Goal: Check status: Check status

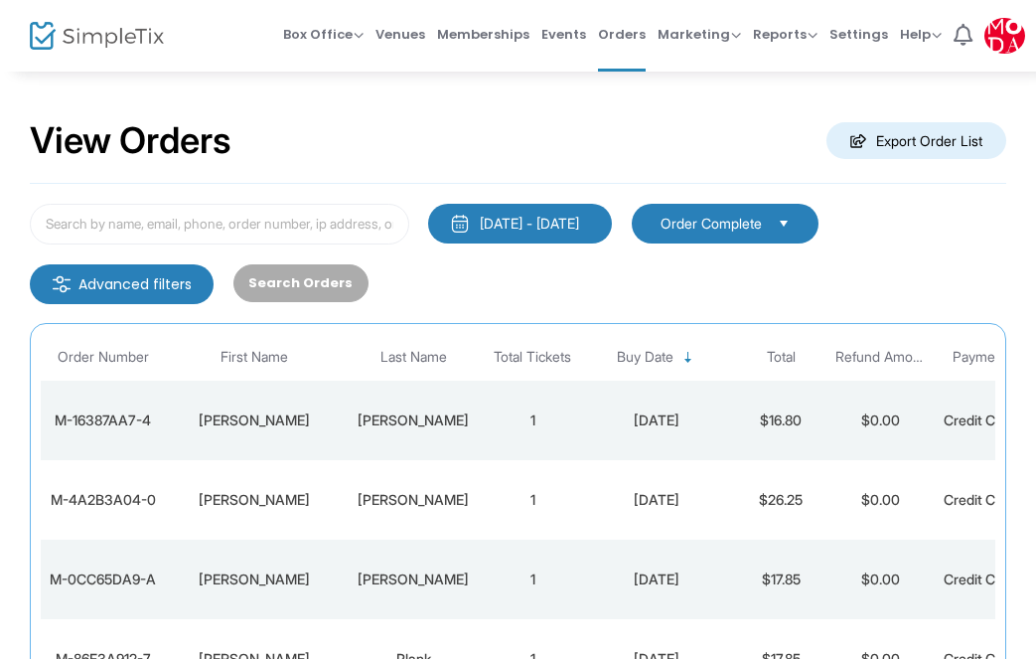
click at [442, 403] on td "[PERSON_NAME]" at bounding box center [413, 419] width 139 height 79
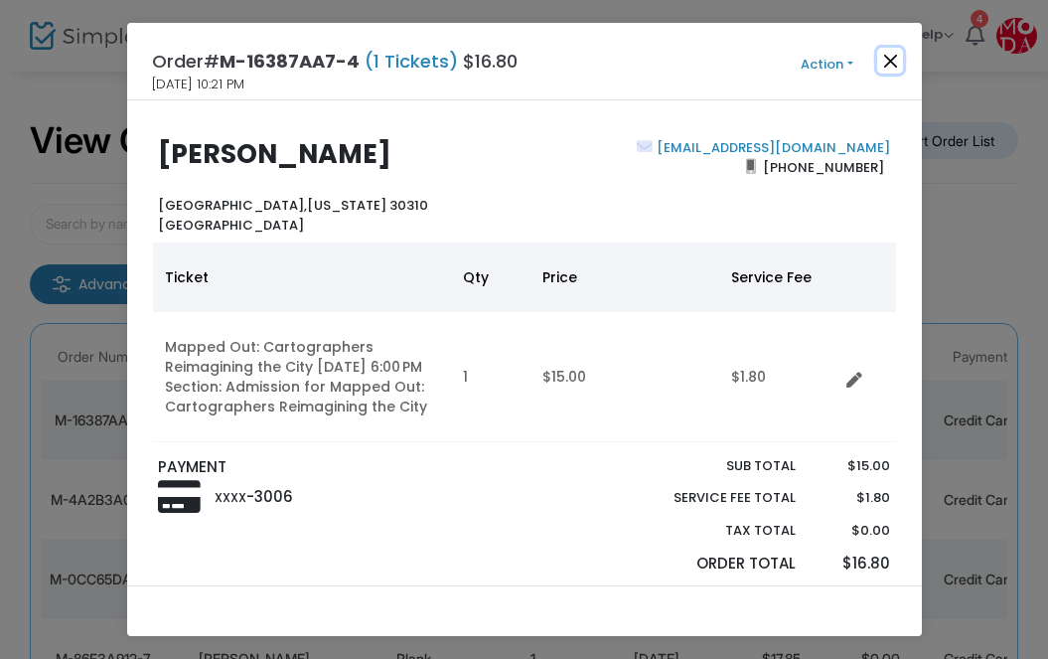
click at [884, 59] on button "Close" at bounding box center [890, 61] width 26 height 26
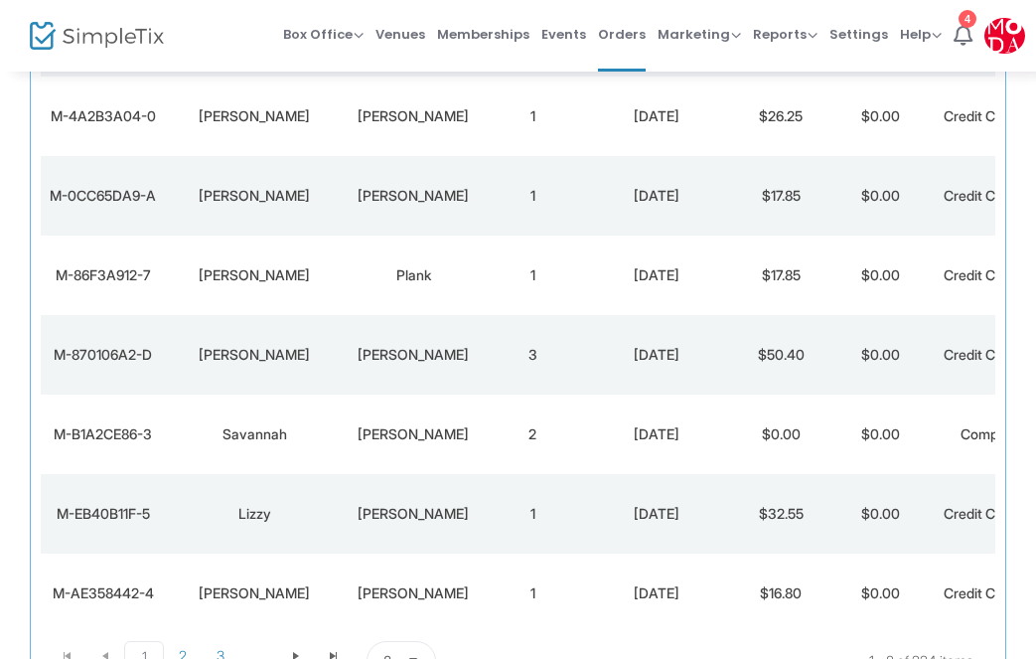
scroll to position [392, 0]
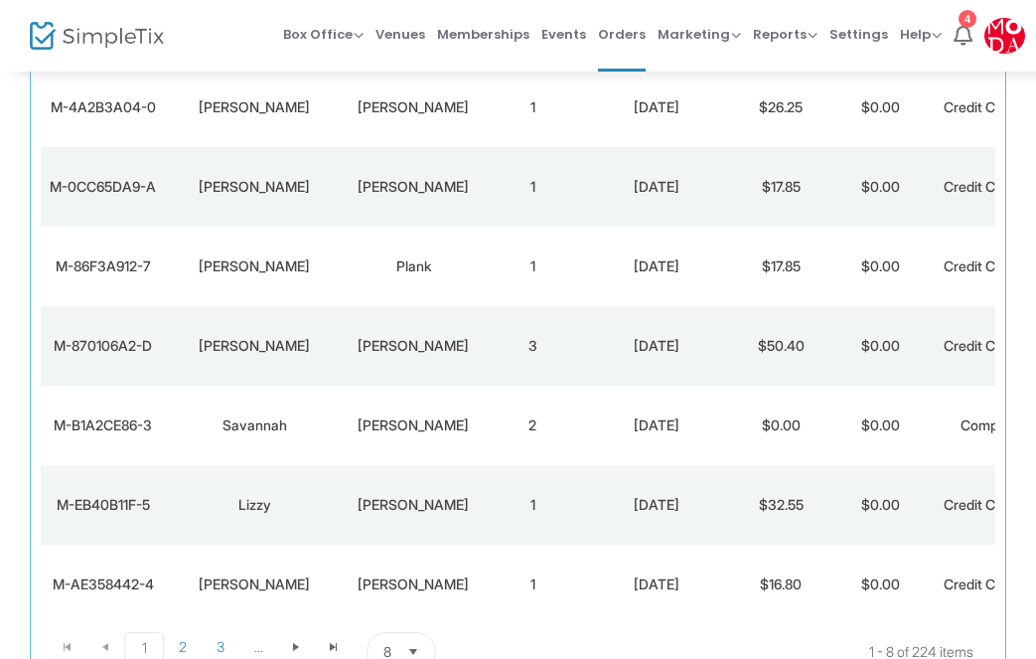
click at [433, 427] on div "[PERSON_NAME]" at bounding box center [413, 425] width 129 height 20
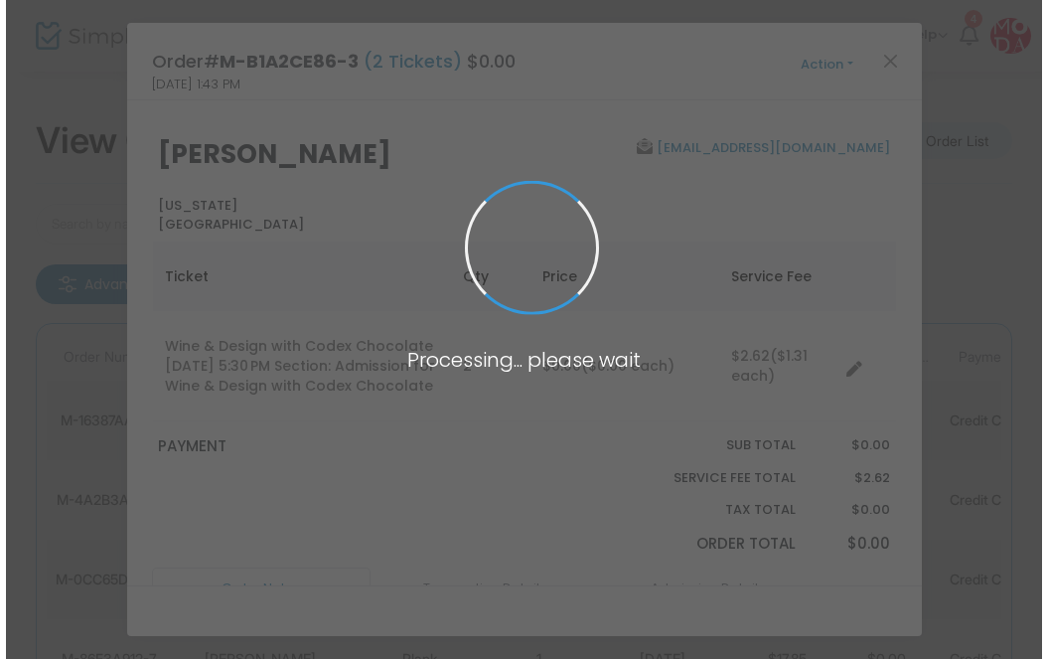
scroll to position [0, 0]
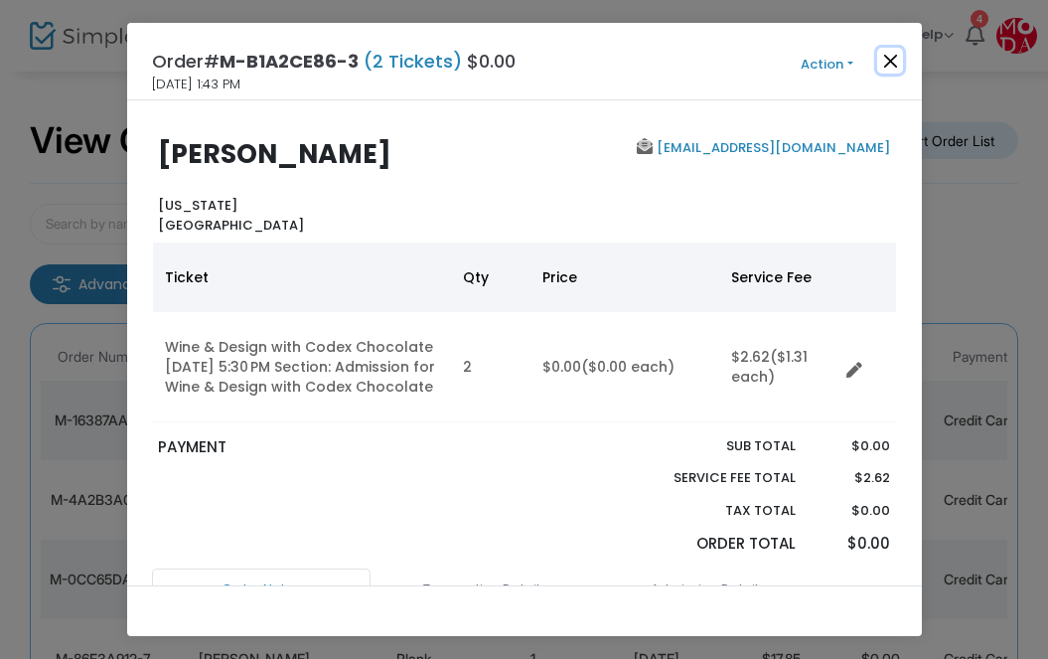
click at [888, 68] on button "Close" at bounding box center [890, 61] width 26 height 26
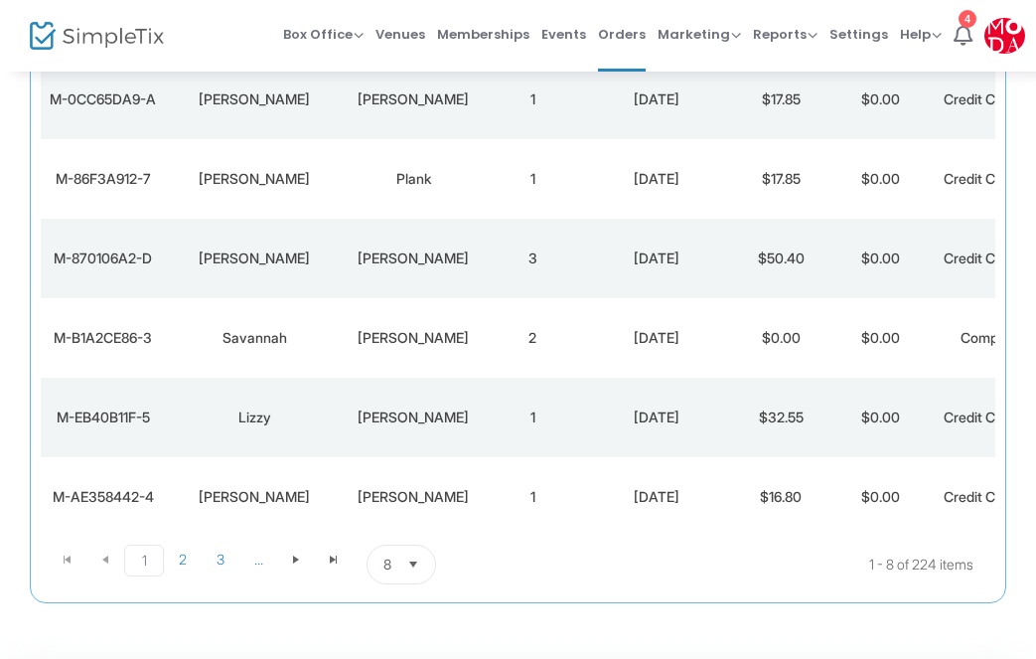
scroll to position [483, 0]
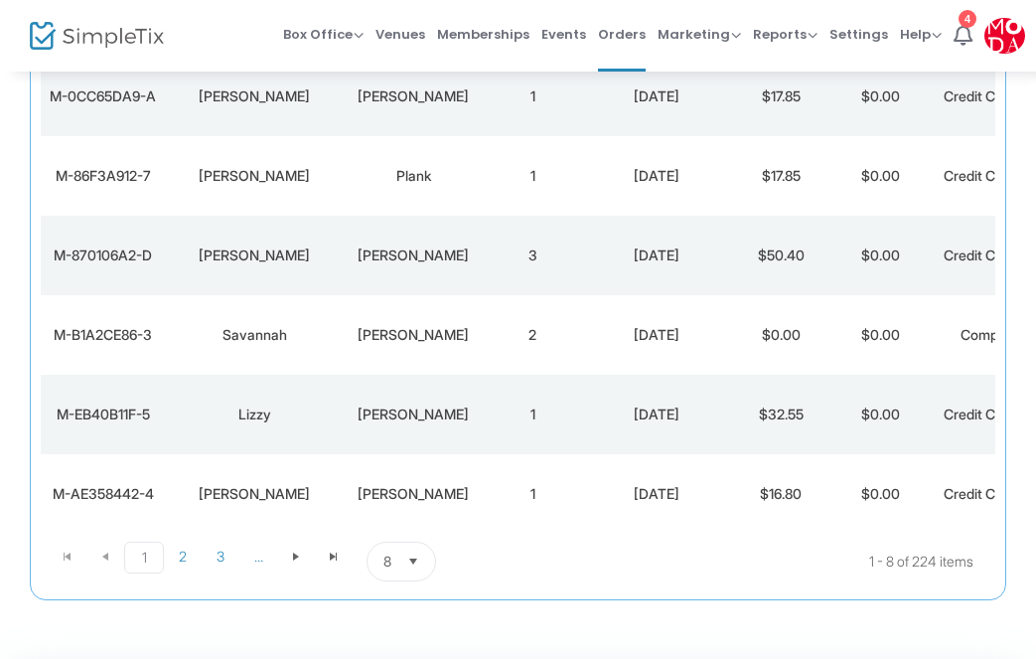
click at [625, 411] on div "[DATE]" at bounding box center [656, 414] width 139 height 20
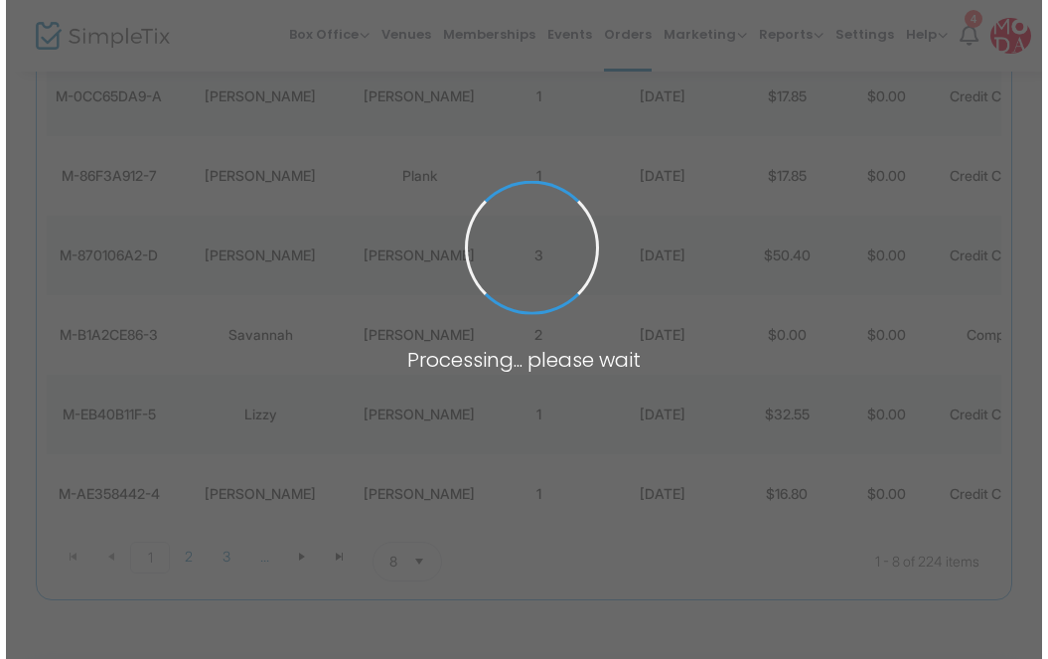
scroll to position [0, 0]
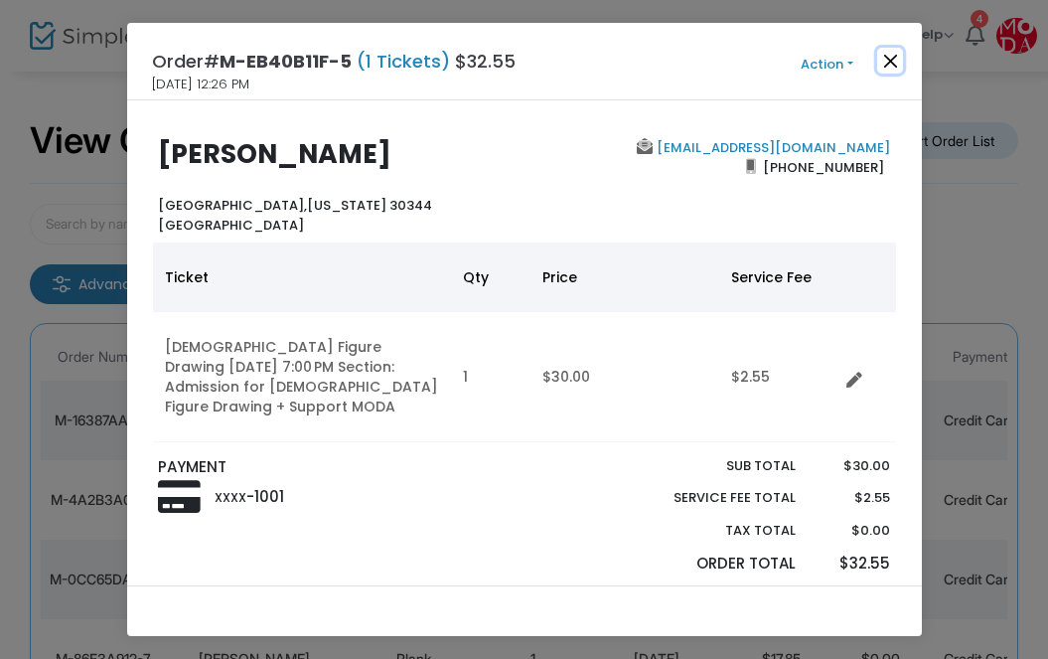
click at [887, 60] on button "Close" at bounding box center [890, 61] width 26 height 26
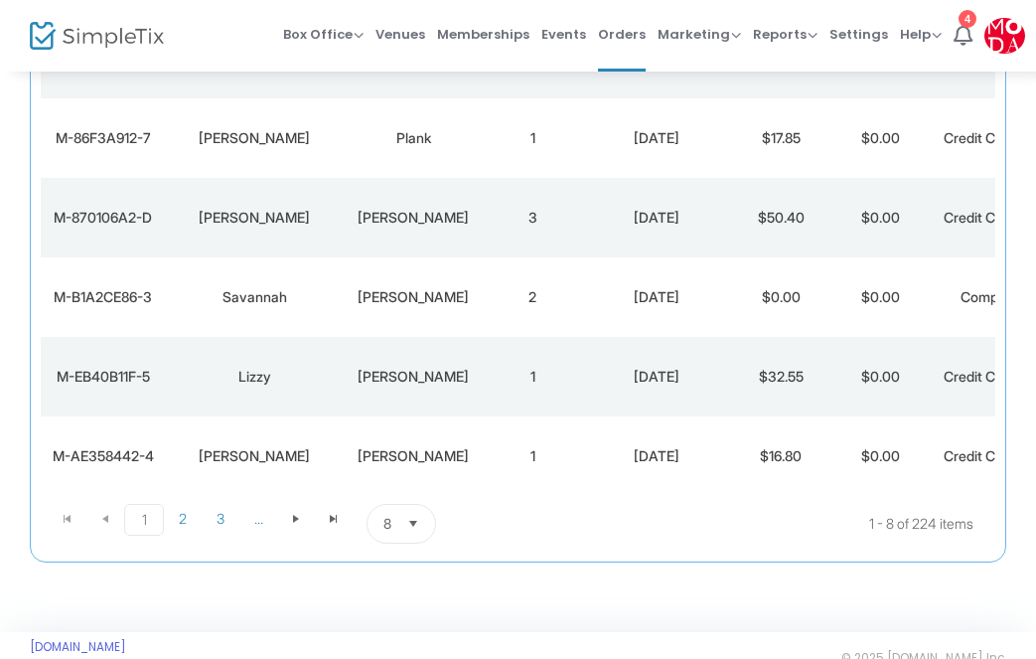
scroll to position [560, 0]
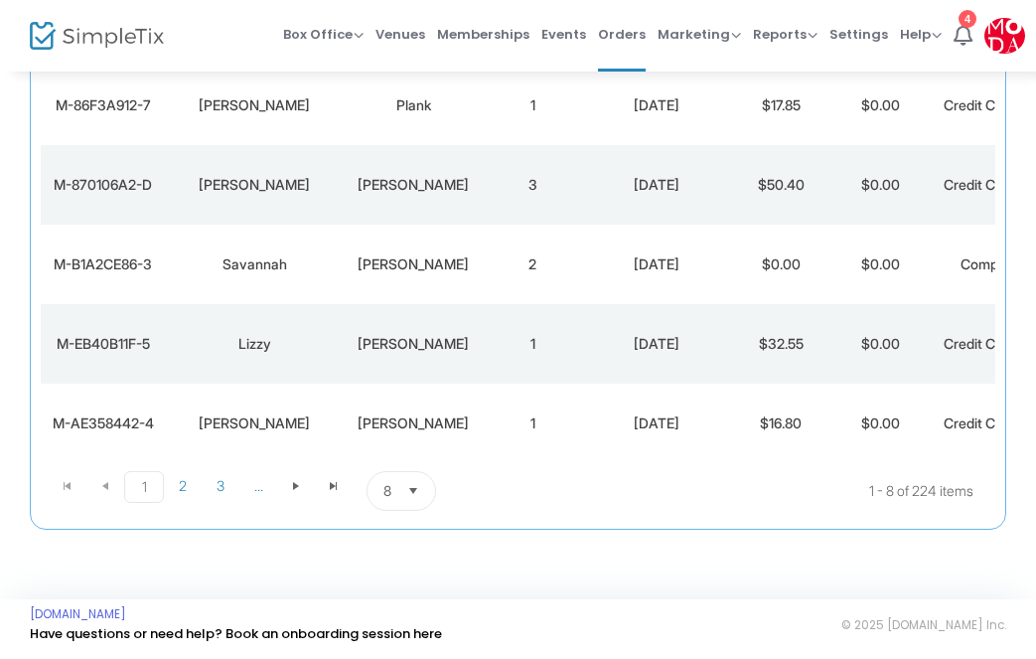
click at [538, 419] on td "1" at bounding box center [532, 422] width 99 height 79
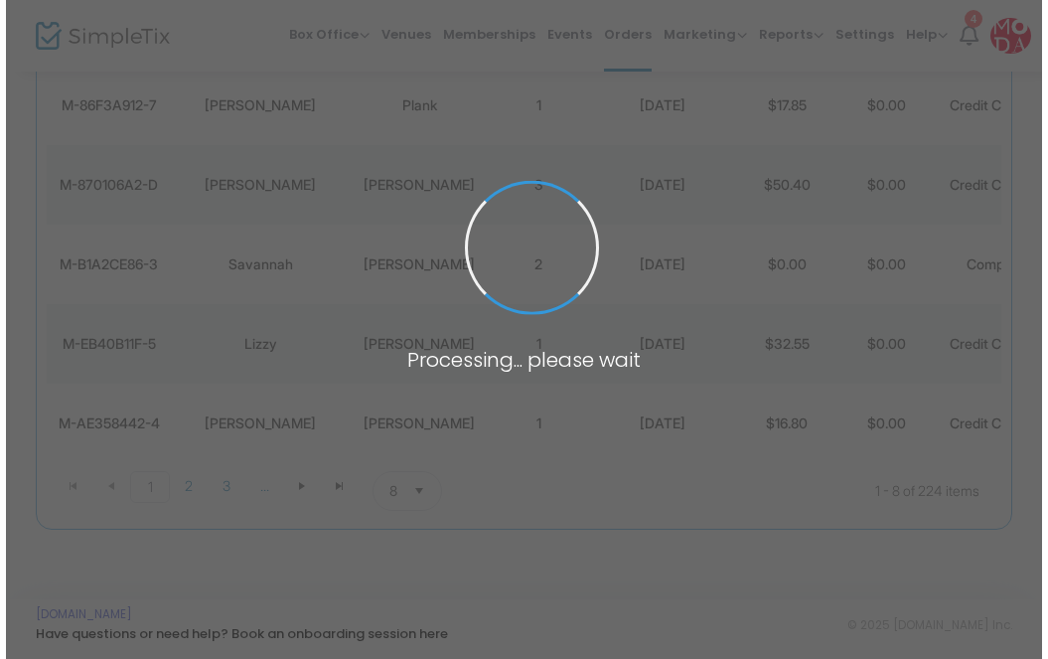
scroll to position [0, 0]
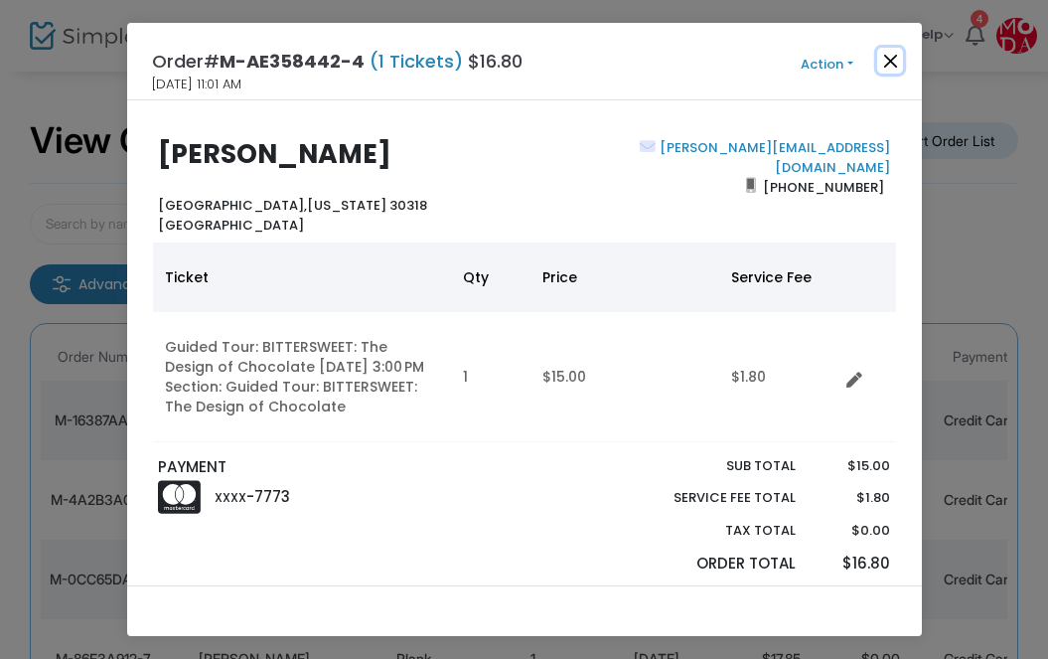
click at [895, 55] on button "Close" at bounding box center [890, 61] width 26 height 26
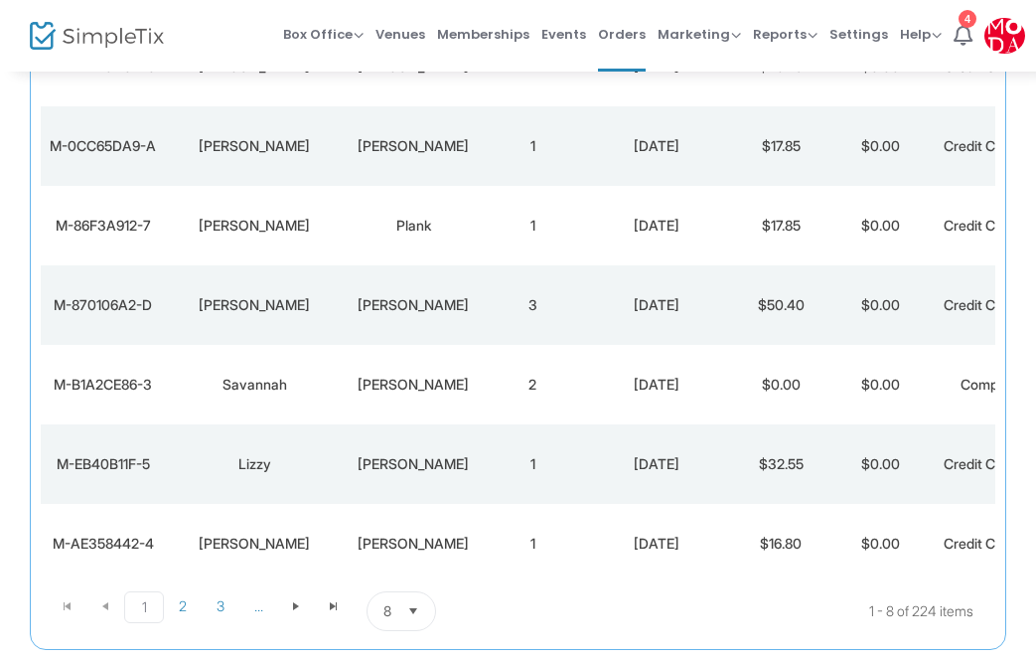
scroll to position [560, 0]
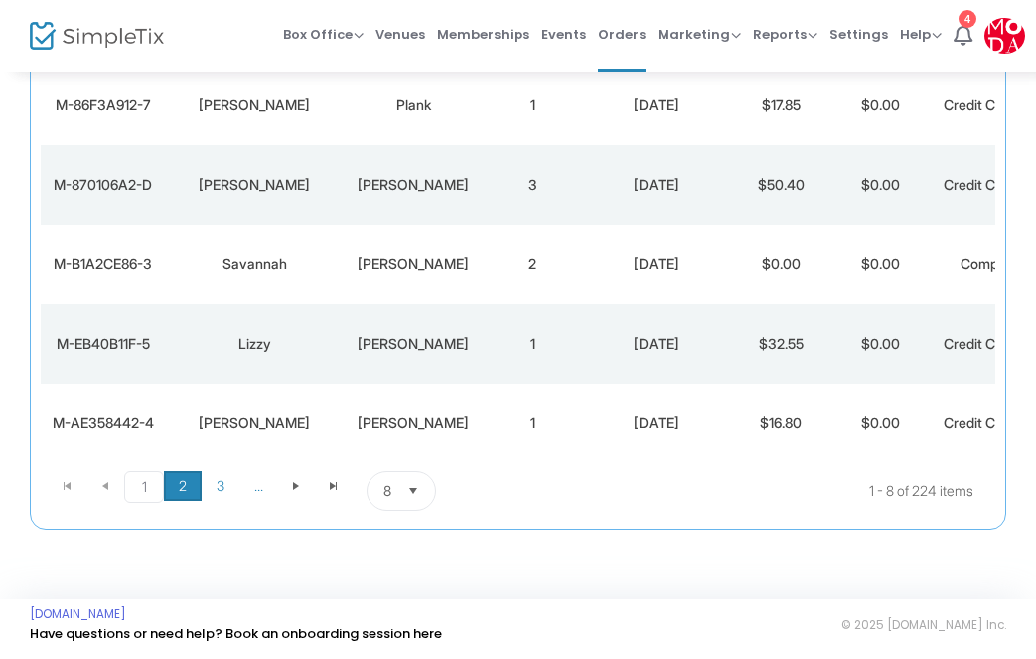
click at [167, 488] on span "2" at bounding box center [183, 486] width 38 height 30
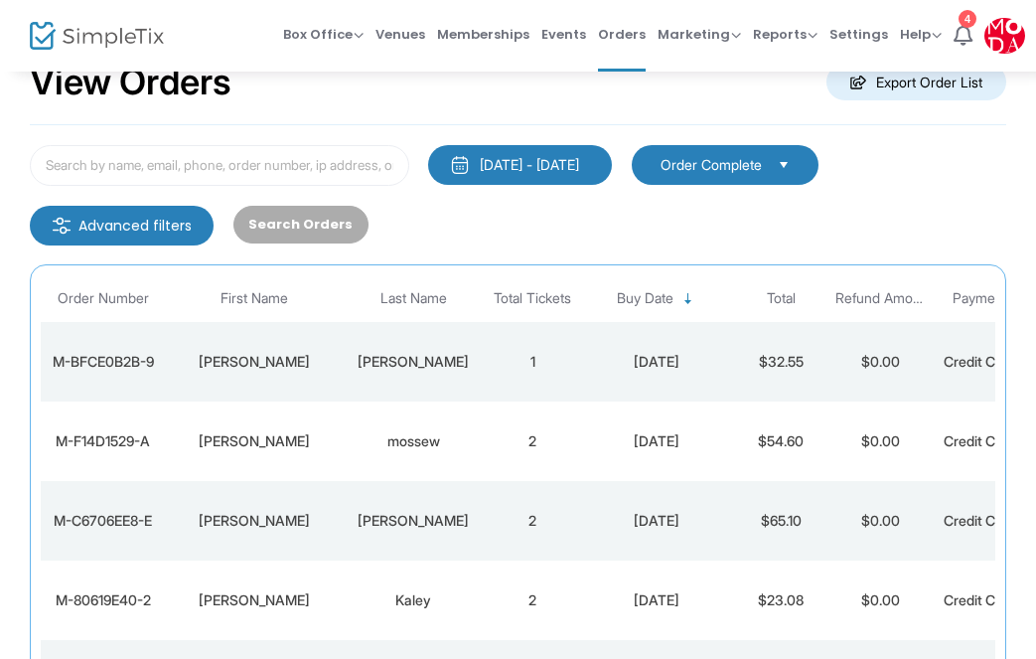
scroll to position [56, 0]
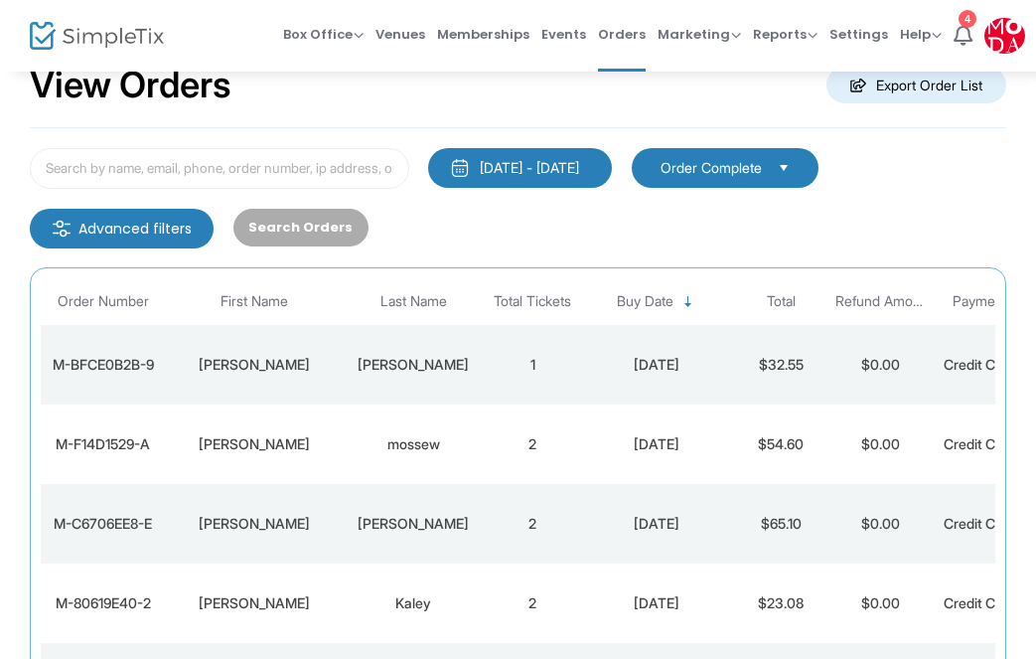
click at [321, 363] on div "[PERSON_NAME]" at bounding box center [254, 365] width 169 height 20
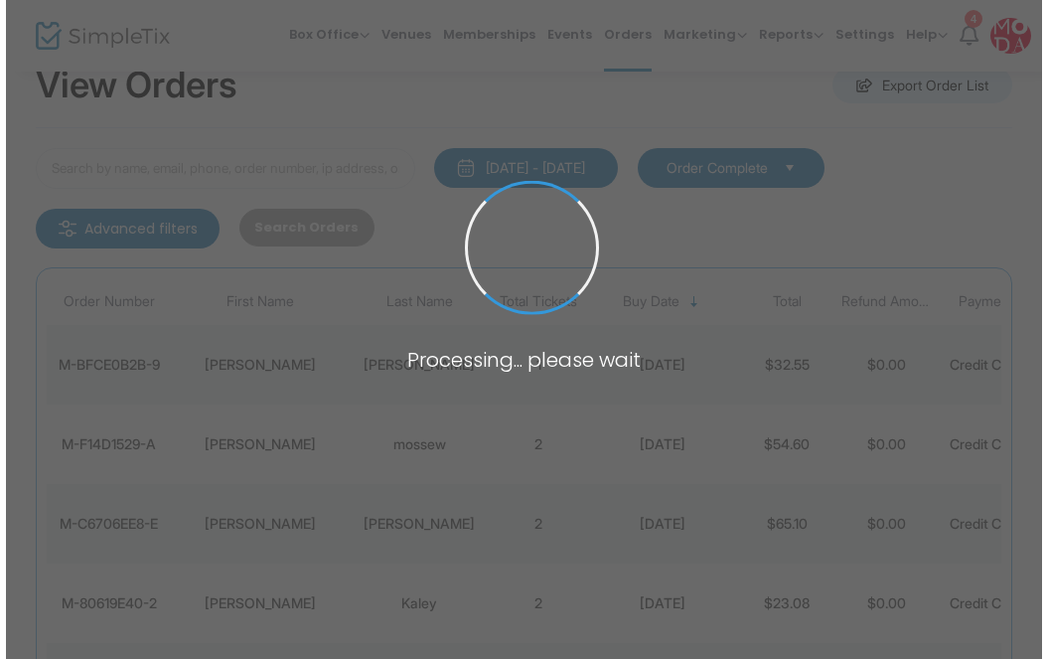
scroll to position [0, 0]
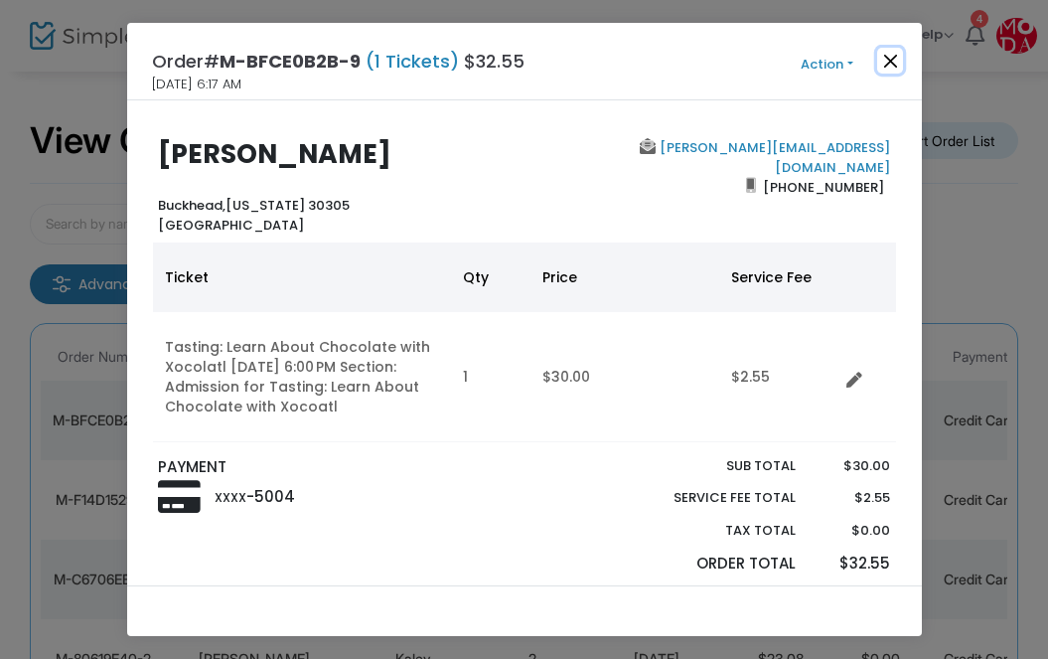
click at [892, 52] on button "Close" at bounding box center [890, 61] width 26 height 26
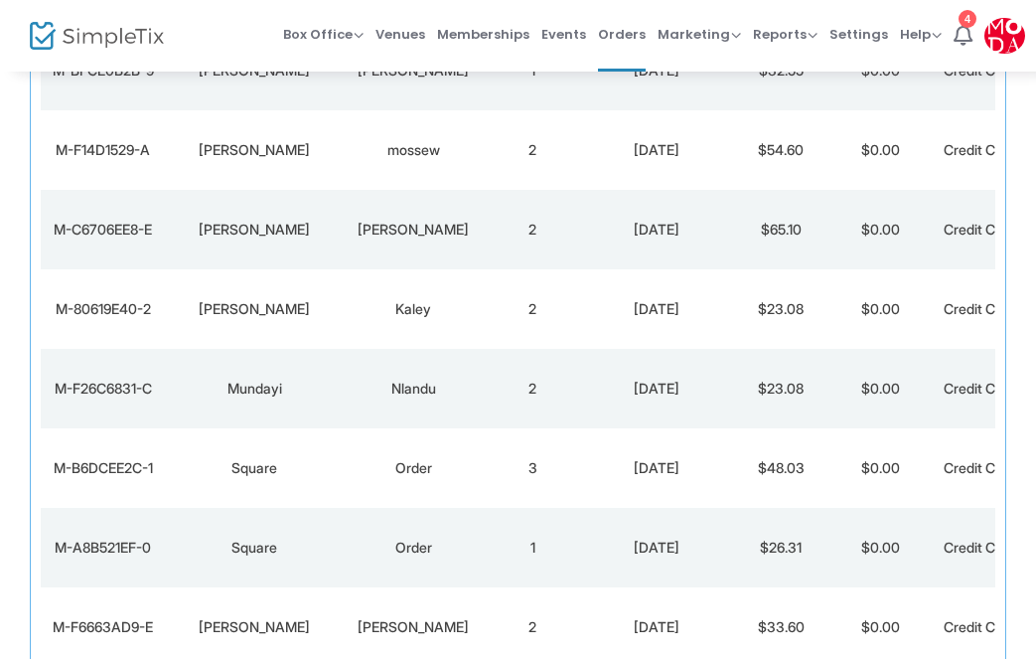
scroll to position [358, 0]
